Goal: Navigation & Orientation: Go to known website

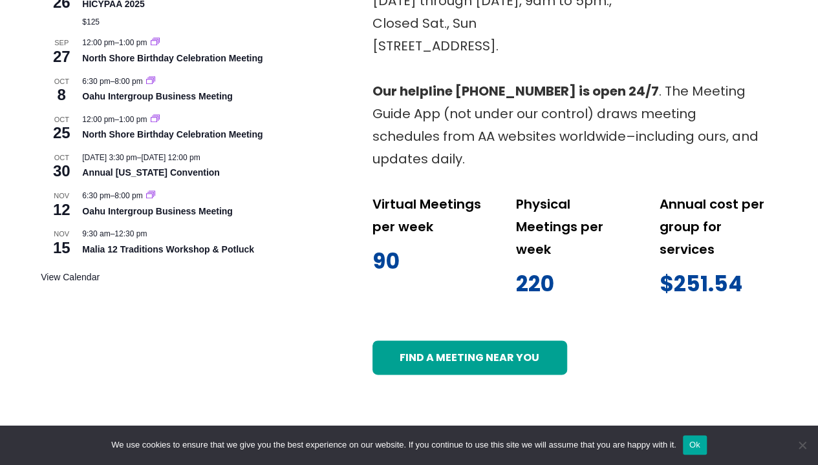
scroll to position [969, 0]
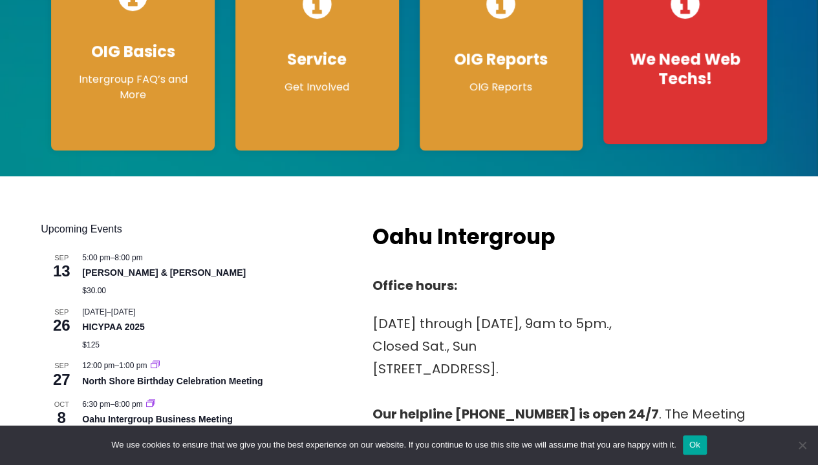
scroll to position [646, 0]
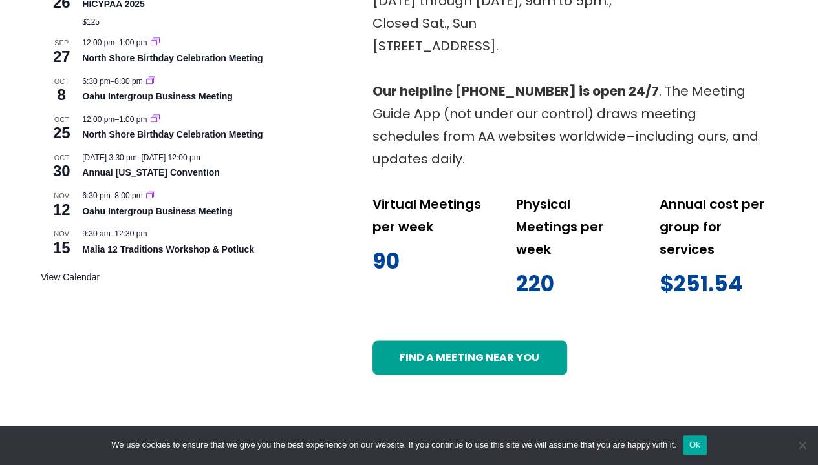
scroll to position [969, 0]
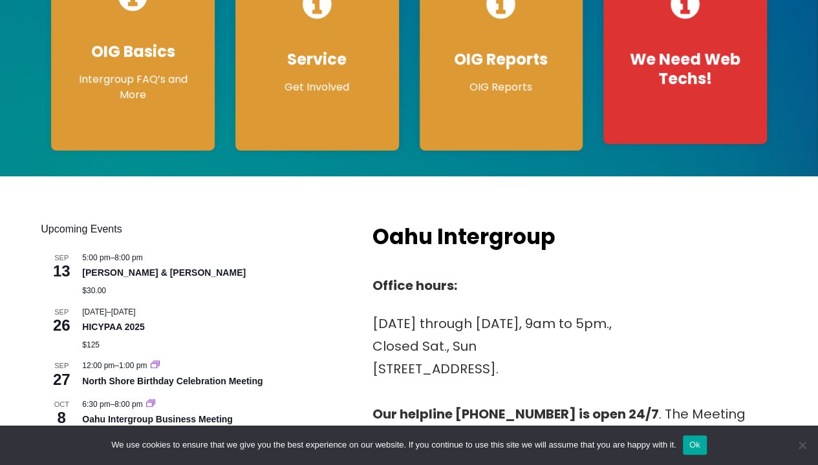
scroll to position [646, 0]
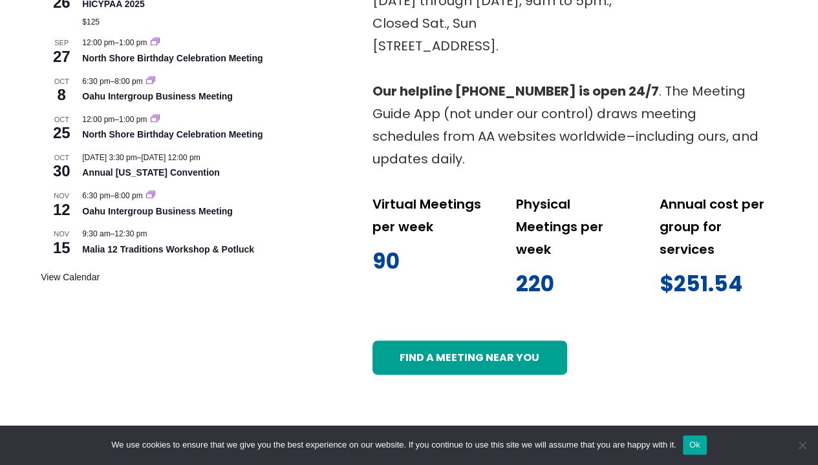
scroll to position [969, 0]
